Goal: Participate in discussion: Engage in conversation with other users on a specific topic

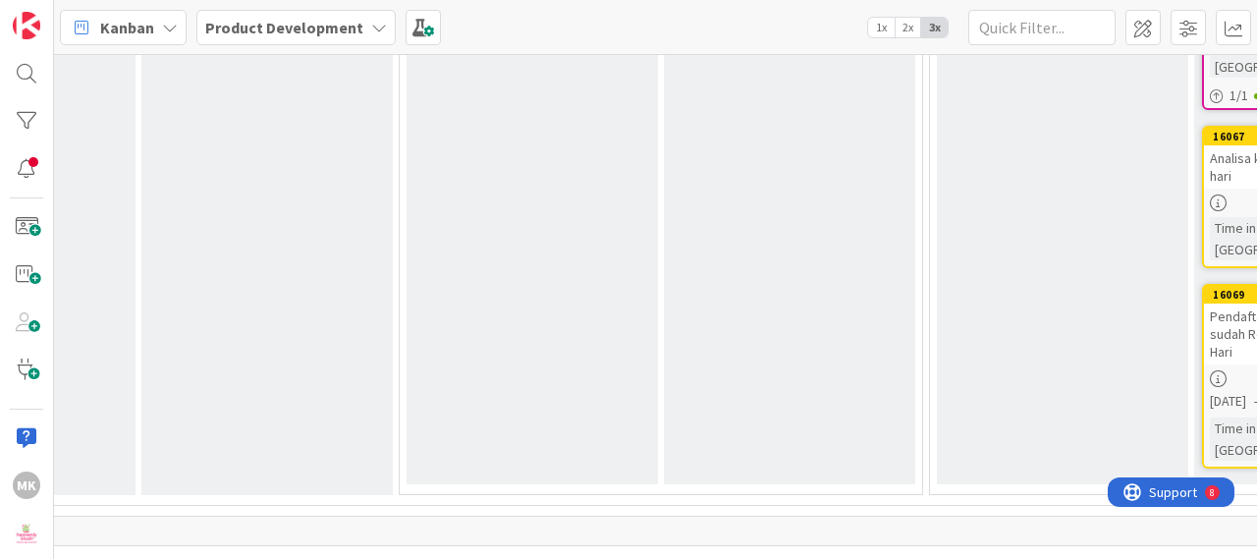
scroll to position [9811, 723]
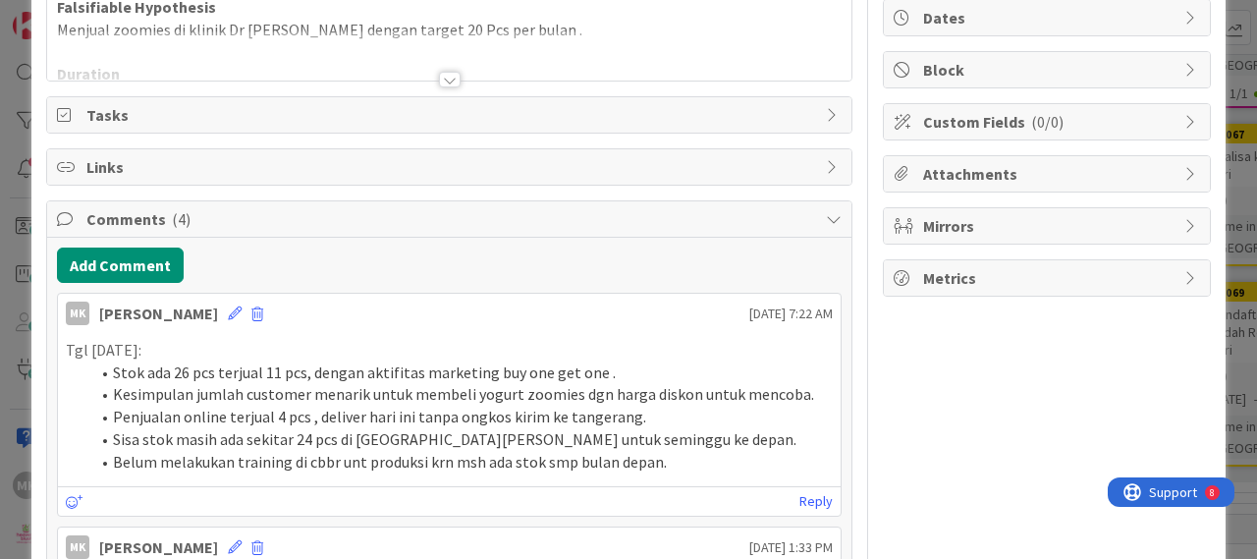
scroll to position [196, 0]
click at [135, 255] on button "Add Comment" at bounding box center [120, 262] width 127 height 35
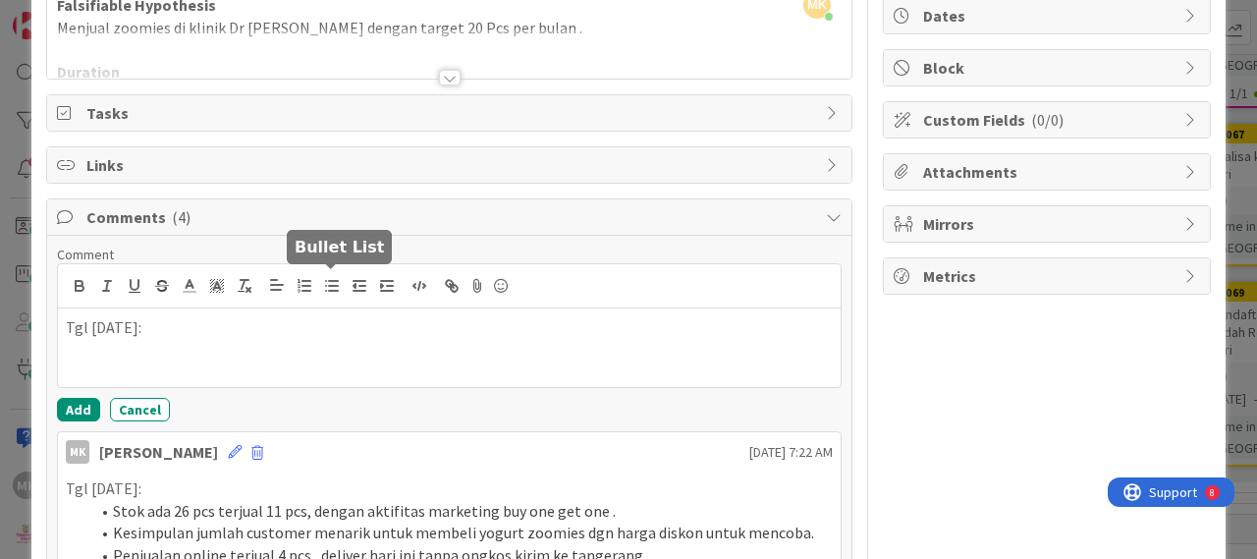
click at [329, 291] on line "button" at bounding box center [333, 291] width 9 height 0
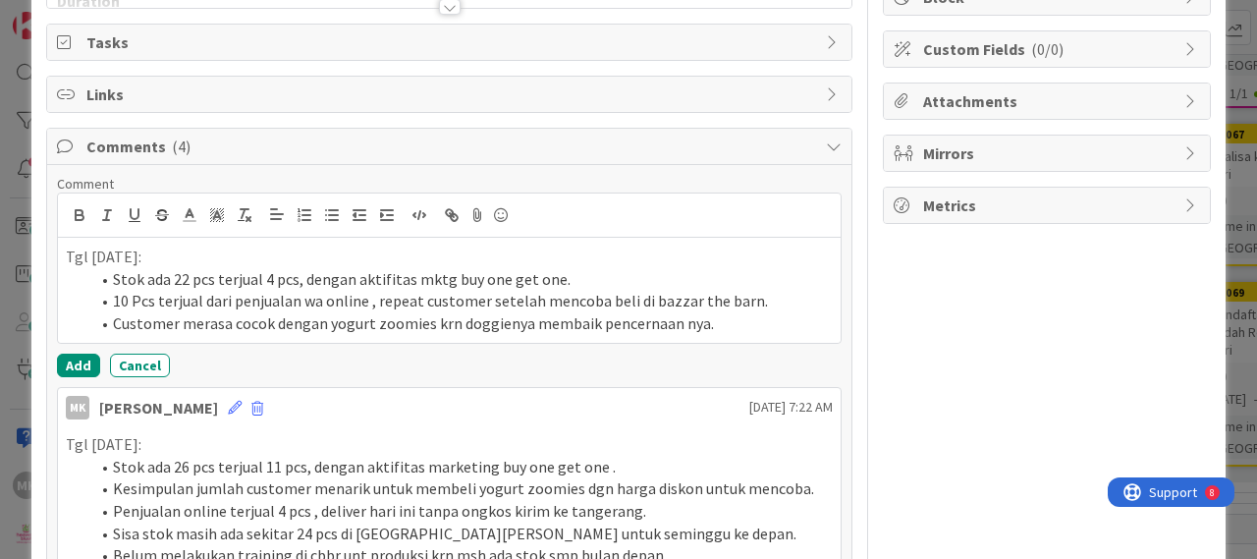
scroll to position [295, 0]
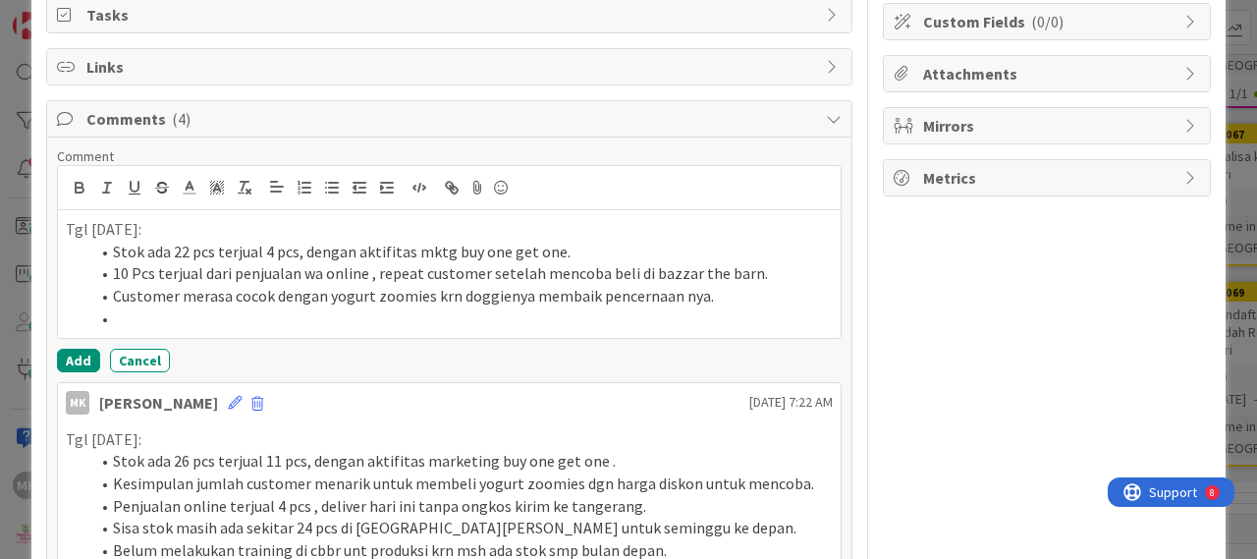
click at [768, 271] on li "10 Pcs terjual dari penjualan wa online , repeat customer setelah mencoba beli …" at bounding box center [460, 273] width 743 height 23
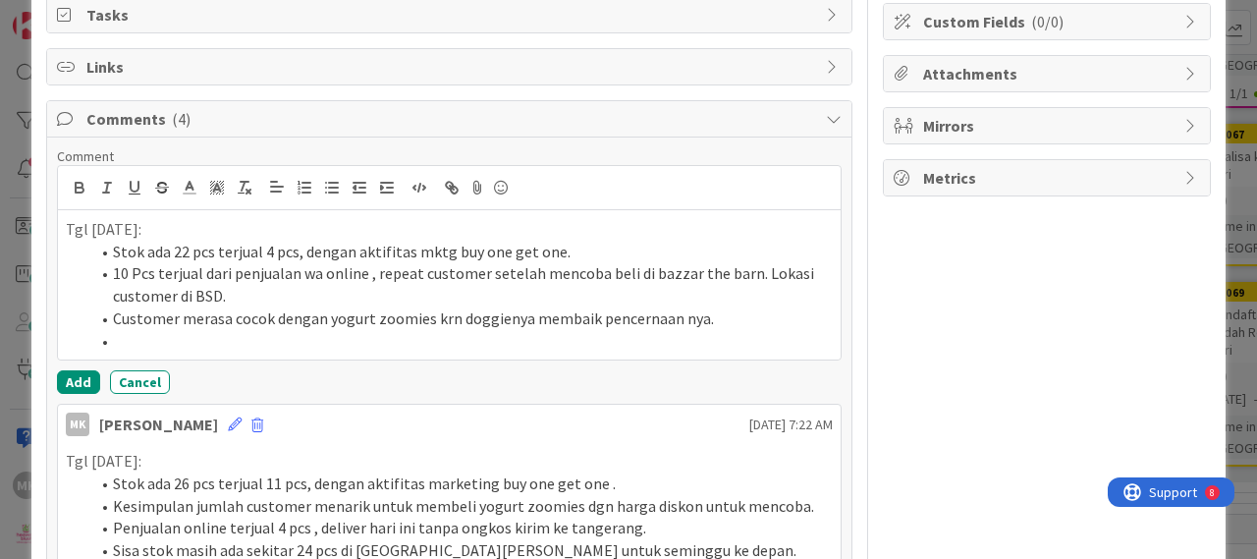
click at [236, 345] on li at bounding box center [460, 341] width 743 height 23
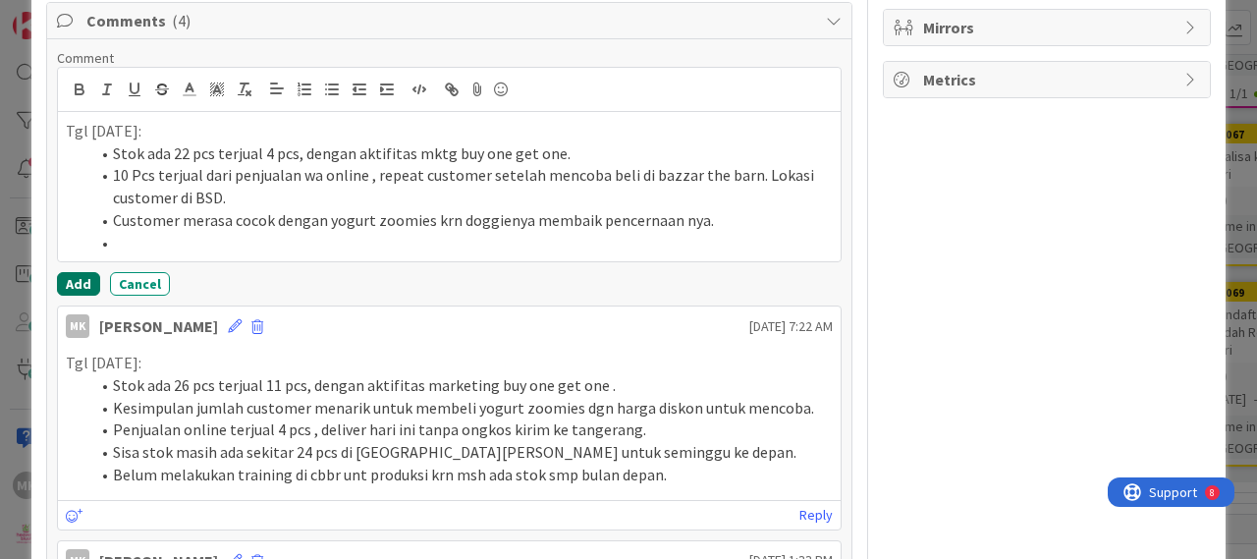
click at [71, 272] on button "Add" at bounding box center [78, 284] width 43 height 24
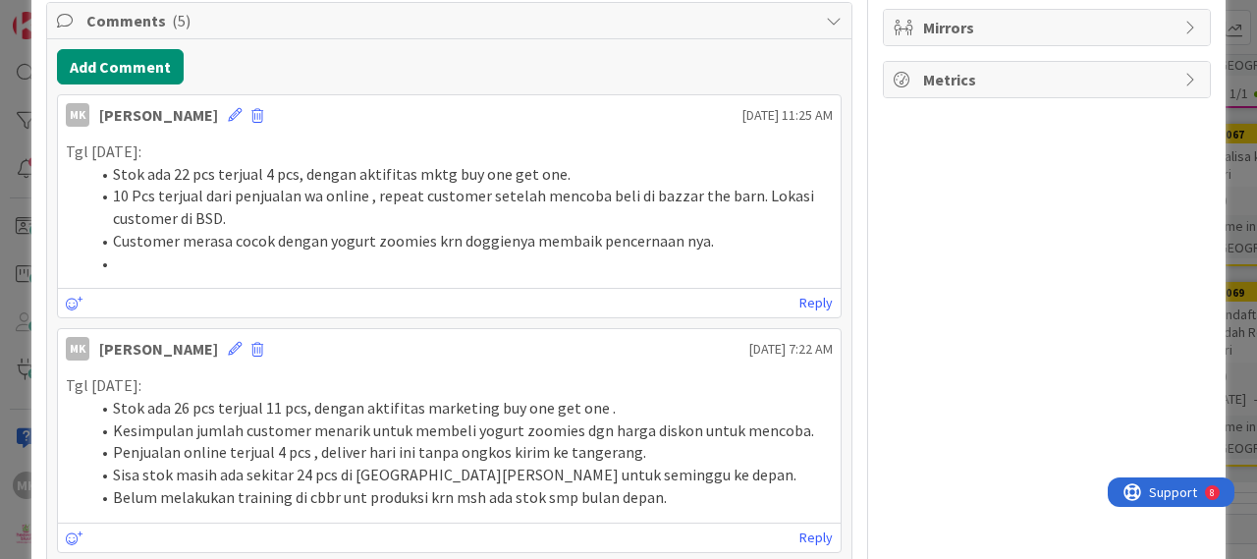
click at [132, 261] on li at bounding box center [460, 263] width 743 height 23
click at [228, 113] on icon at bounding box center [235, 115] width 14 height 14
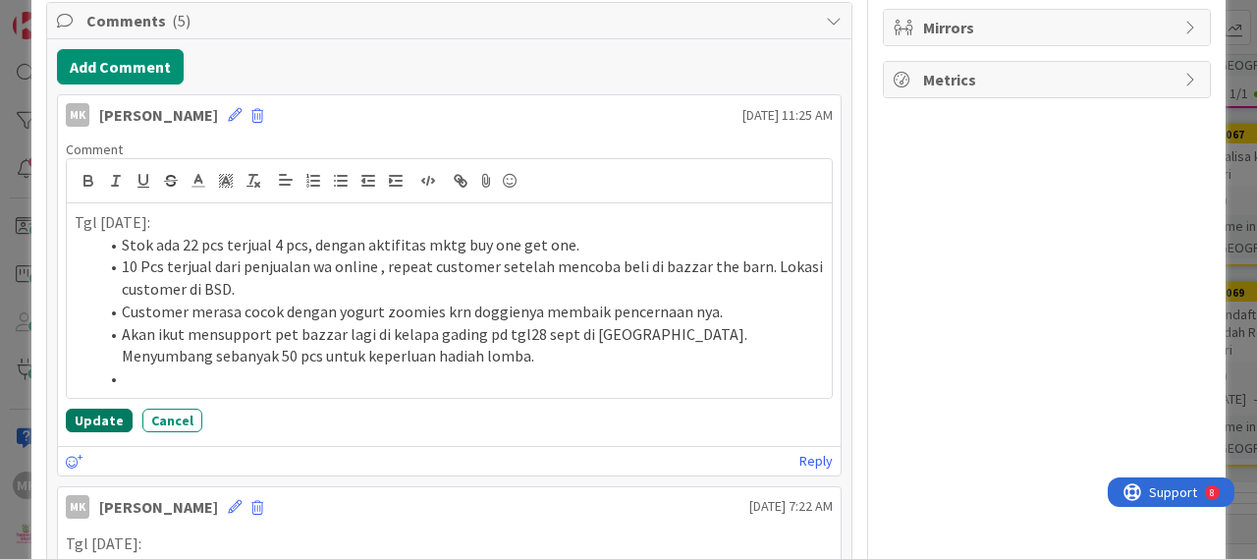
click at [93, 418] on button "Update" at bounding box center [99, 420] width 67 height 24
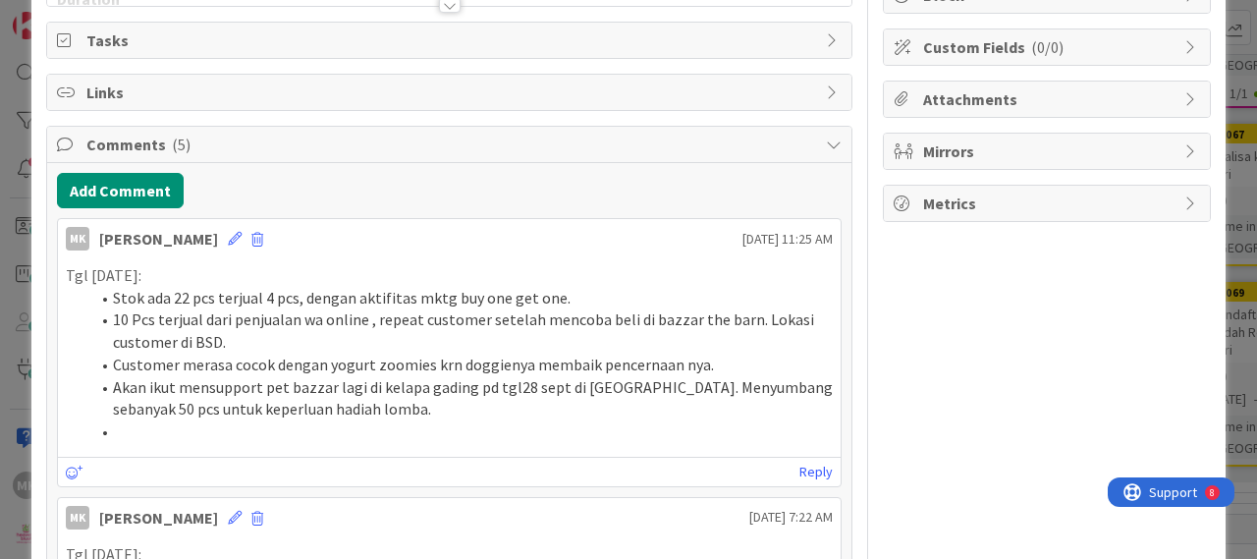
scroll to position [0, 0]
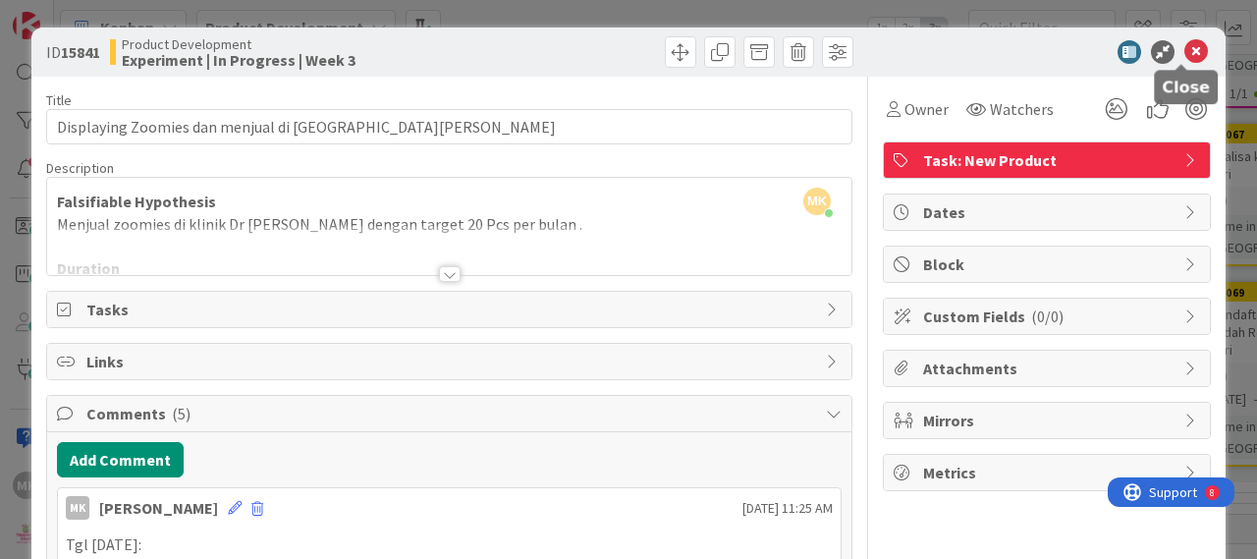
click at [1184, 45] on icon at bounding box center [1196, 52] width 24 height 24
